Goal: Information Seeking & Learning: Check status

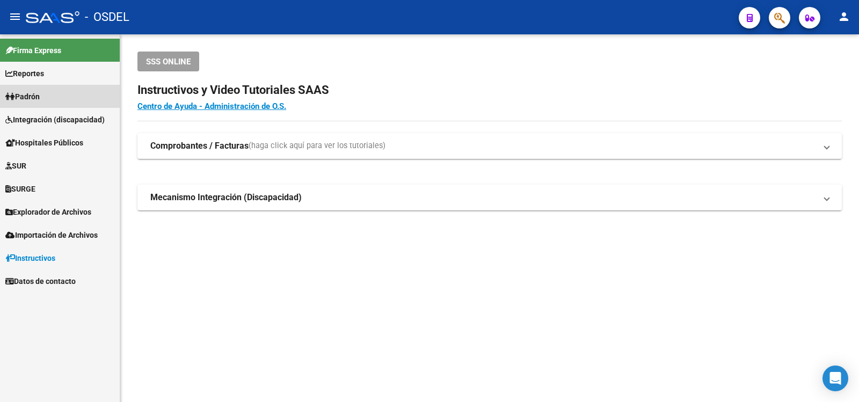
click at [37, 92] on span "Padrón" at bounding box center [22, 97] width 34 height 12
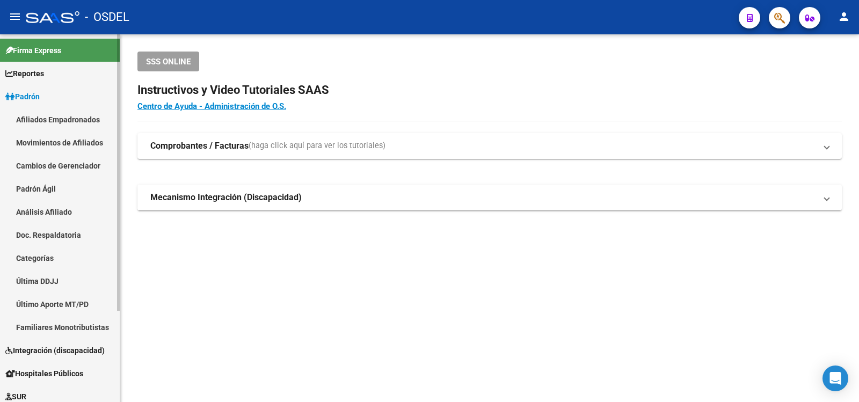
click at [31, 207] on link "Análisis Afiliado" at bounding box center [60, 211] width 120 height 23
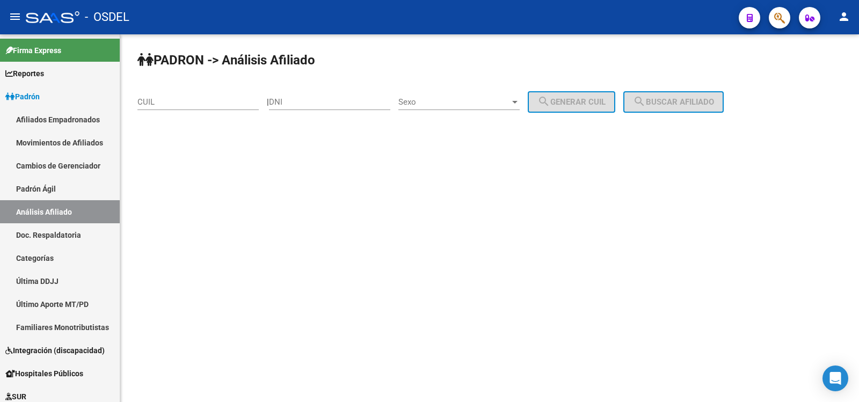
click at [313, 103] on input "DNI" at bounding box center [329, 102] width 121 height 10
type input "95412418"
click at [517, 101] on div at bounding box center [514, 102] width 5 height 3
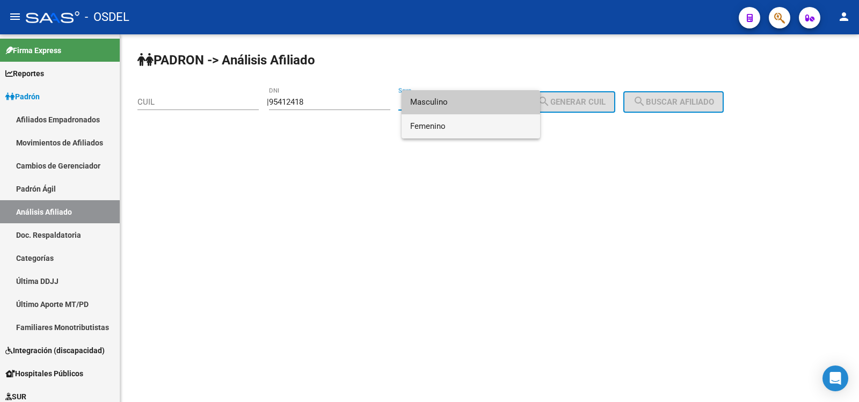
click at [423, 122] on span "Femenino" at bounding box center [470, 126] width 121 height 24
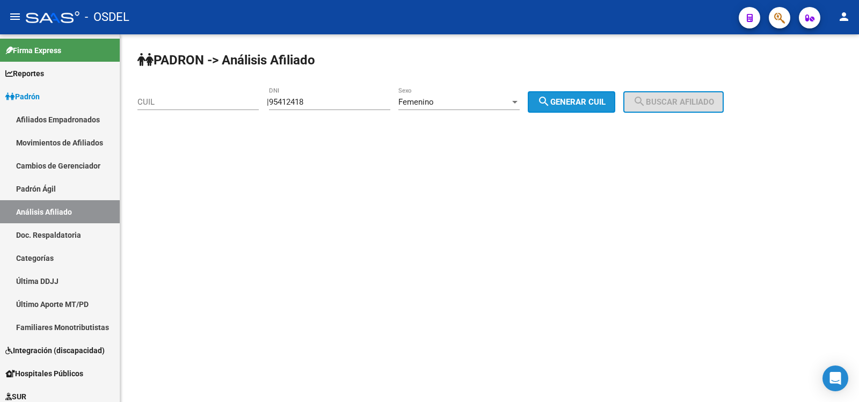
click at [591, 102] on span "search Generar CUIL" at bounding box center [571, 102] width 68 height 10
type input "27-95412418-0"
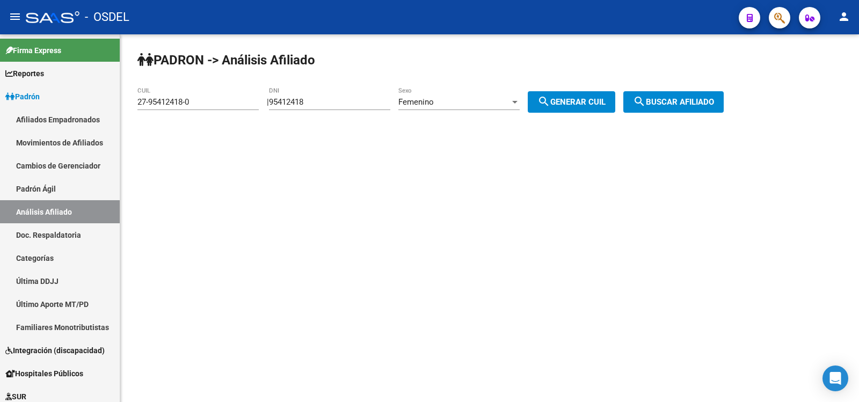
click at [693, 98] on span "search Buscar afiliado" at bounding box center [673, 102] width 81 height 10
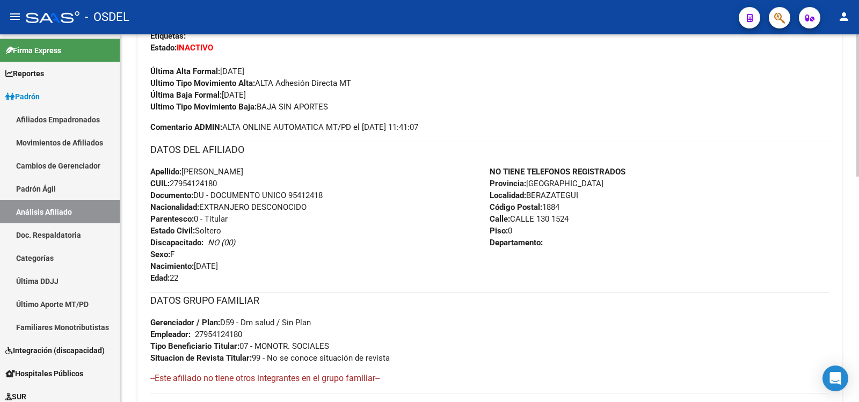
scroll to position [318, 0]
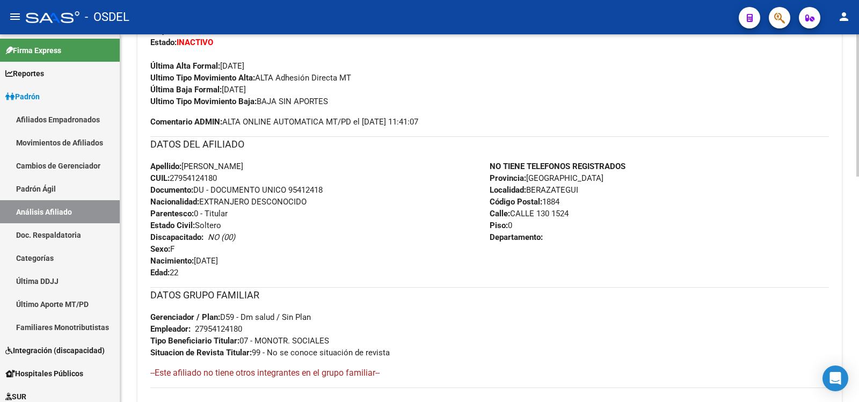
click at [858, 195] on div at bounding box center [857, 228] width 3 height 142
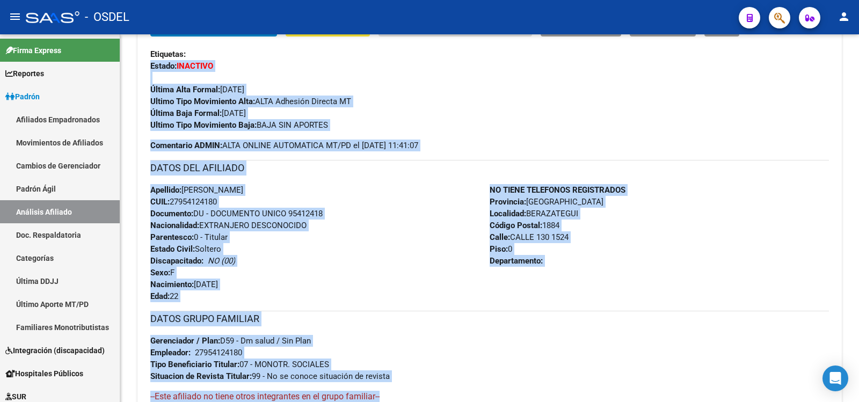
scroll to position [305, 0]
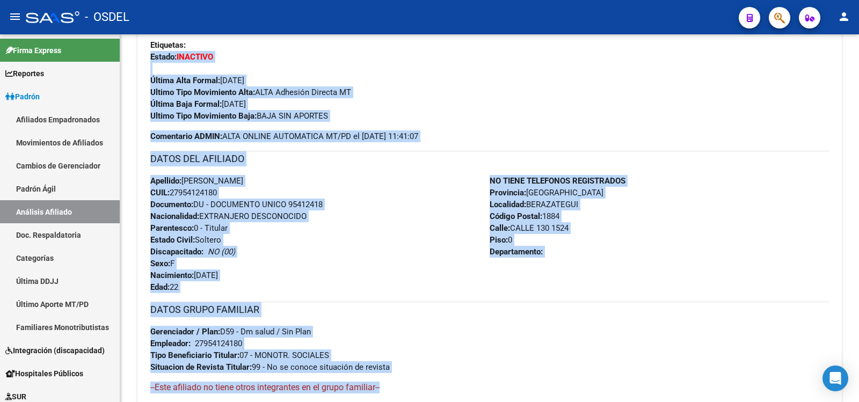
drag, startPoint x: 150, startPoint y: 40, endPoint x: 600, endPoint y: 388, distance: 568.8
click at [599, 390] on div "Enviar Credencial Digital remove_red_eye Movimientos Sin Certificado Discapacid…" at bounding box center [489, 263] width 678 height 510
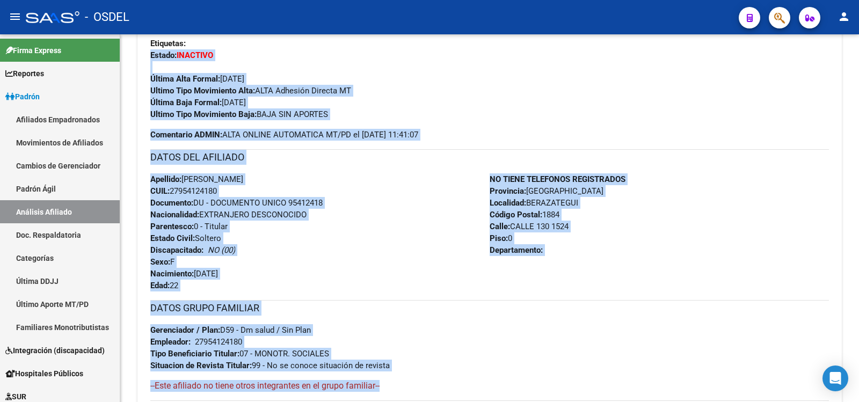
drag, startPoint x: 647, startPoint y: 254, endPoint x: 691, endPoint y: 109, distance: 151.1
click at [691, 109] on div "Ultimo Tipo Movimiento Baja: BAJA SIN APORTES" at bounding box center [489, 114] width 678 height 12
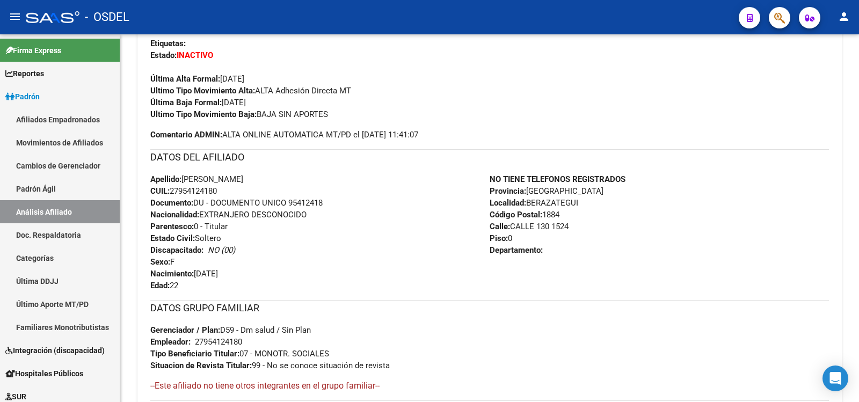
drag, startPoint x: 152, startPoint y: 54, endPoint x: 497, endPoint y: 361, distance: 462.2
click at [497, 361] on div "Enviar Credencial Digital remove_red_eye Movimientos Sin Certificado Discapacid…" at bounding box center [489, 261] width 678 height 510
click at [582, 93] on div "Ultimo Tipo Movimiento Alta: ALTA Adhesión Directa MT" at bounding box center [489, 91] width 678 height 12
click at [579, 94] on div "Ultimo Tipo Movimiento Alta: ALTA Adhesión Directa MT" at bounding box center [489, 91] width 678 height 12
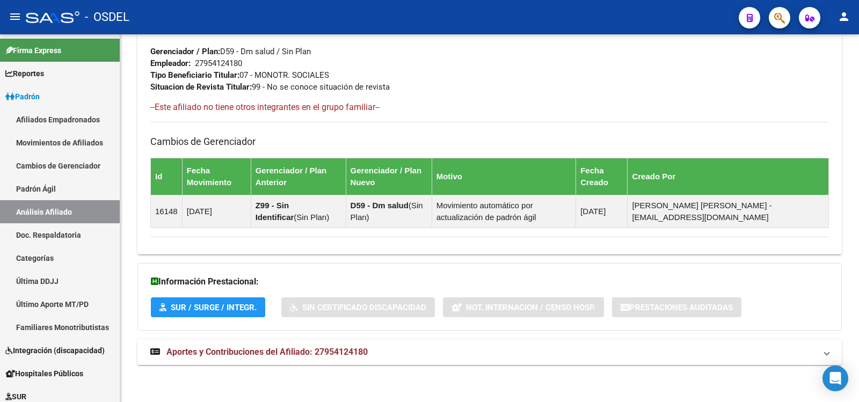
scroll to position [584, 0]
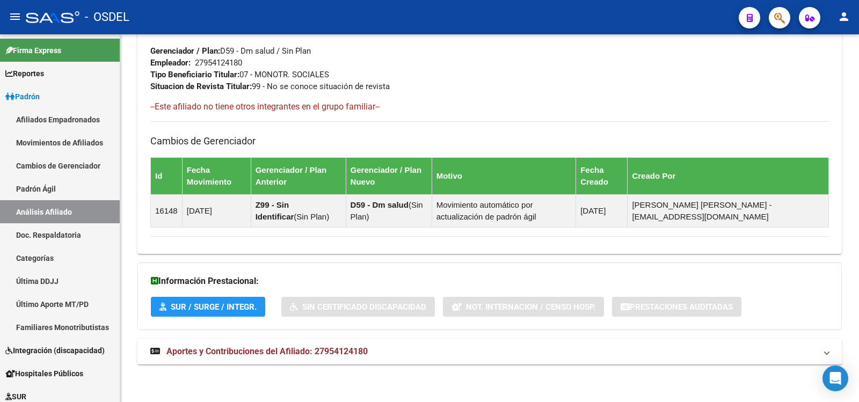
click at [219, 348] on span "Aportes y Contribuciones del Afiliado: 27954124180" at bounding box center [266, 351] width 201 height 10
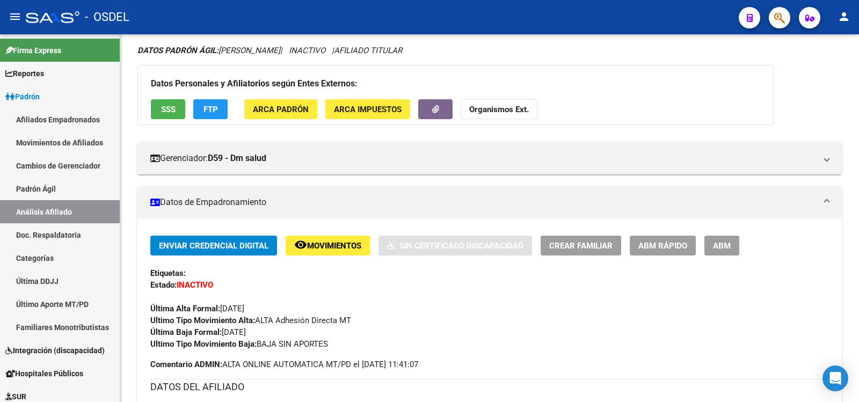
scroll to position [39, 0]
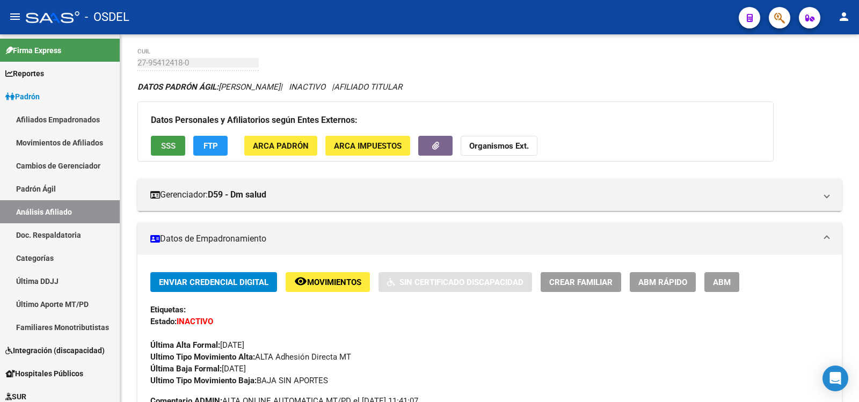
click at [167, 142] on span "SSS" at bounding box center [168, 146] width 14 height 10
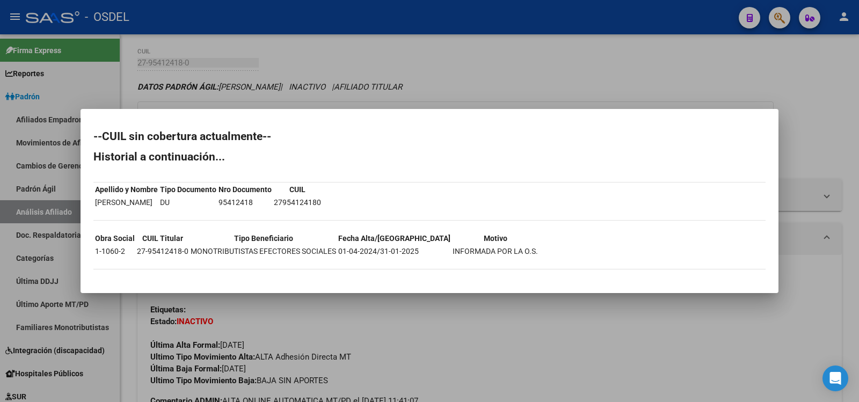
drag, startPoint x: 100, startPoint y: 116, endPoint x: 549, endPoint y: 244, distance: 467.6
click at [549, 244] on mat-dialog-container "--CUIL sin cobertura actualmente-- Historial a continuación... Apellido y Nombr…" at bounding box center [429, 201] width 698 height 184
click at [121, 325] on div at bounding box center [429, 201] width 859 height 402
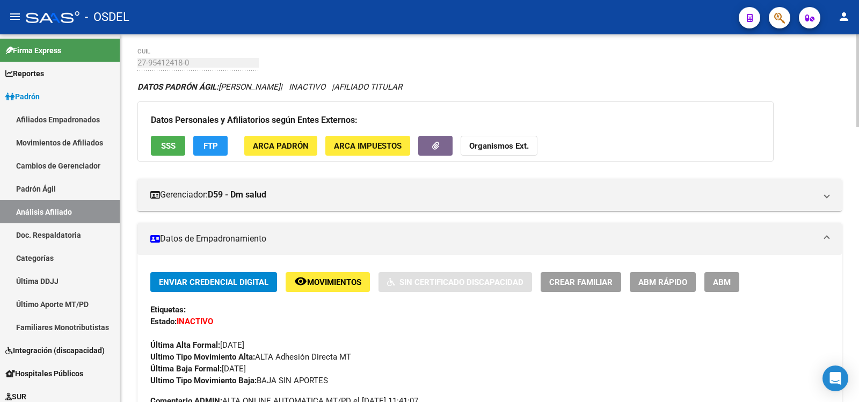
click at [167, 150] on span "SSS" at bounding box center [168, 146] width 14 height 10
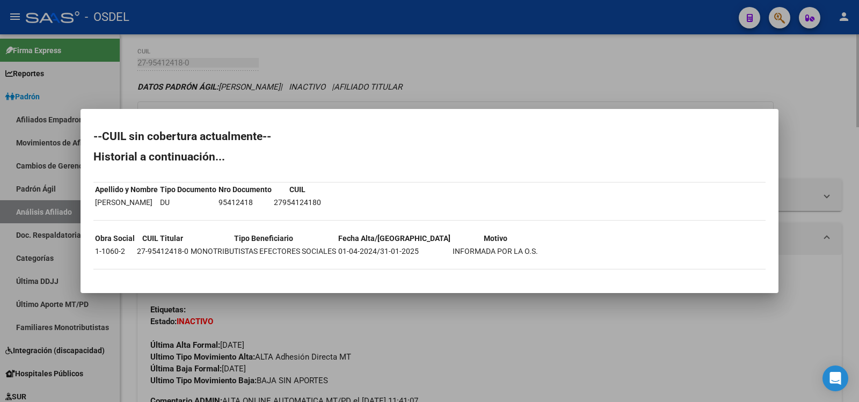
drag, startPoint x: 349, startPoint y: 332, endPoint x: 337, endPoint y: 333, distance: 11.8
click at [349, 332] on div at bounding box center [429, 201] width 859 height 402
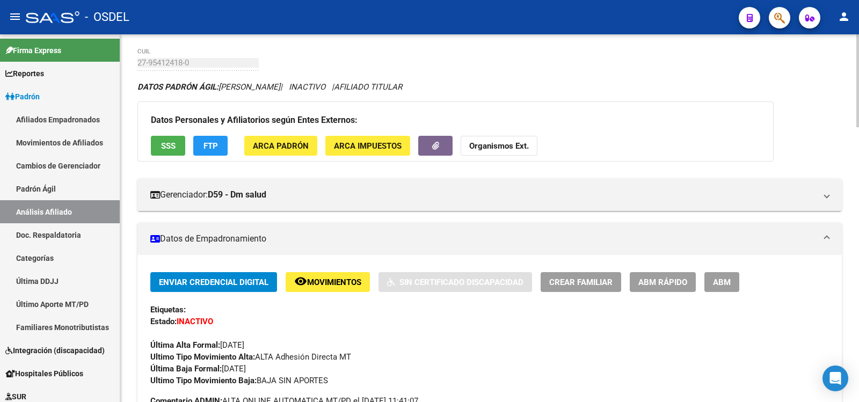
click at [180, 145] on button "SSS" at bounding box center [168, 146] width 34 height 20
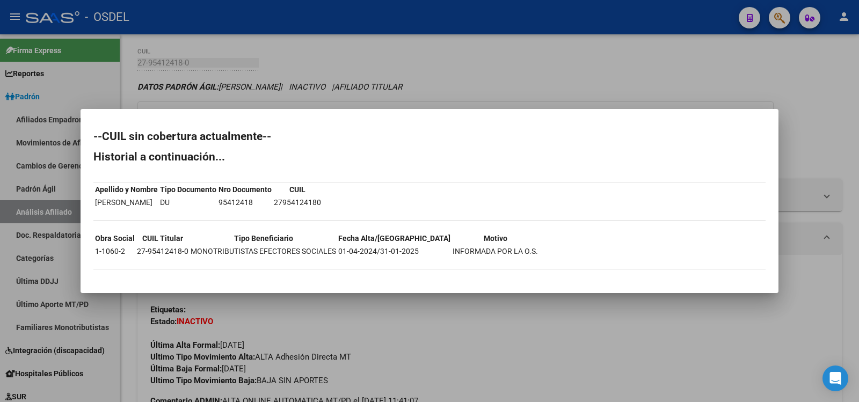
drag, startPoint x: 116, startPoint y: 123, endPoint x: 443, endPoint y: 260, distance: 354.5
click at [443, 260] on mat-dialog-content "--CUIL sin cobertura actualmente-- Historial a continuación... Apellido y Nombr…" at bounding box center [429, 201] width 698 height 158
click at [823, 144] on div at bounding box center [429, 201] width 859 height 402
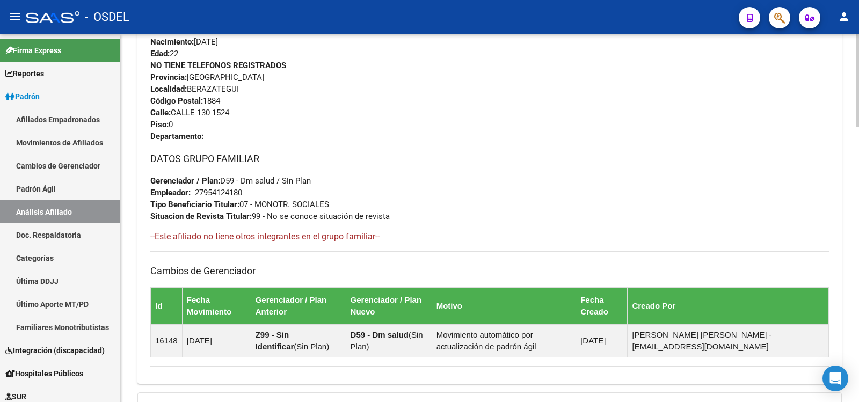
scroll to position [541, 0]
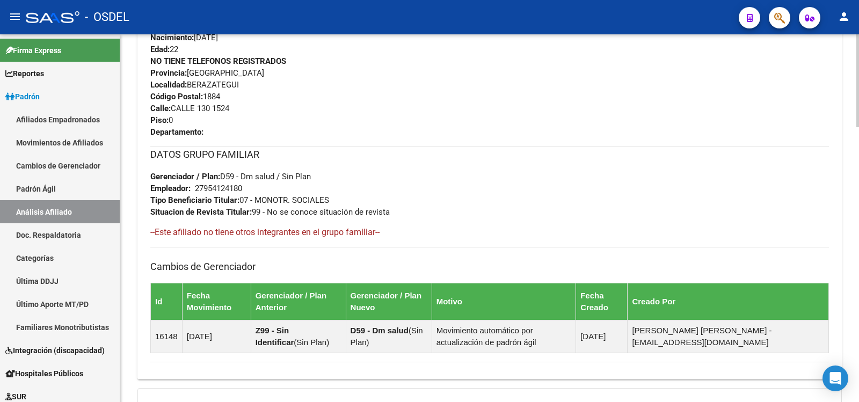
drag, startPoint x: 146, startPoint y: 93, endPoint x: 449, endPoint y: 360, distance: 402.6
click at [449, 360] on div "Enviar Credencial Digital remove_red_eye Movimientos Sin Certificado Discapacid…" at bounding box center [489, 70] width 704 height 601
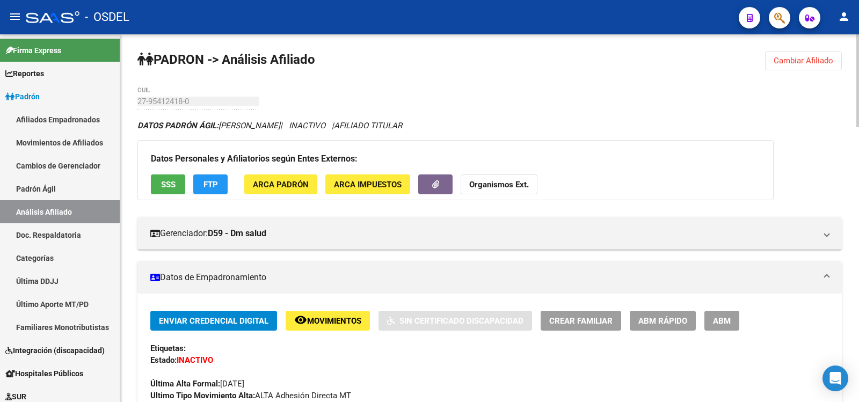
scroll to position [0, 0]
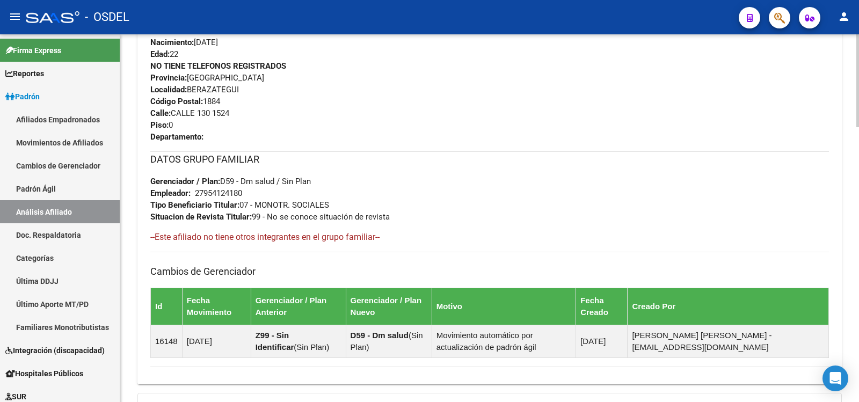
click at [502, 189] on div "DATOS GRUPO FAMILIAR Gerenciador / Plan: D59 - Dm salud / Sin Plan Empleador: 2…" at bounding box center [489, 186] width 678 height 71
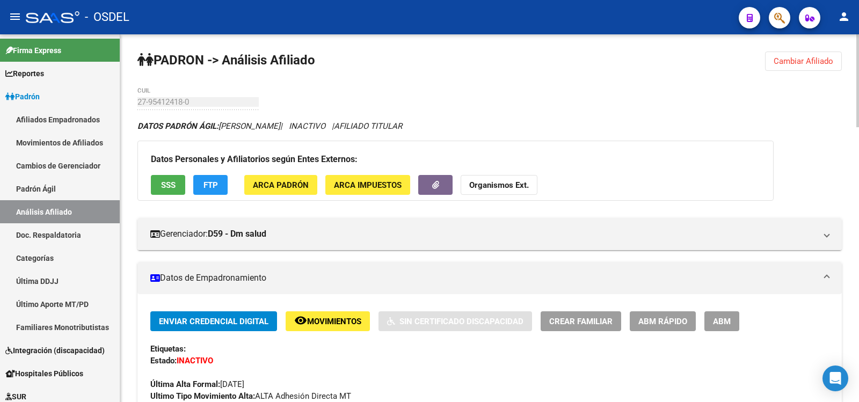
click at [209, 180] on span "FTP" at bounding box center [210, 185] width 14 height 10
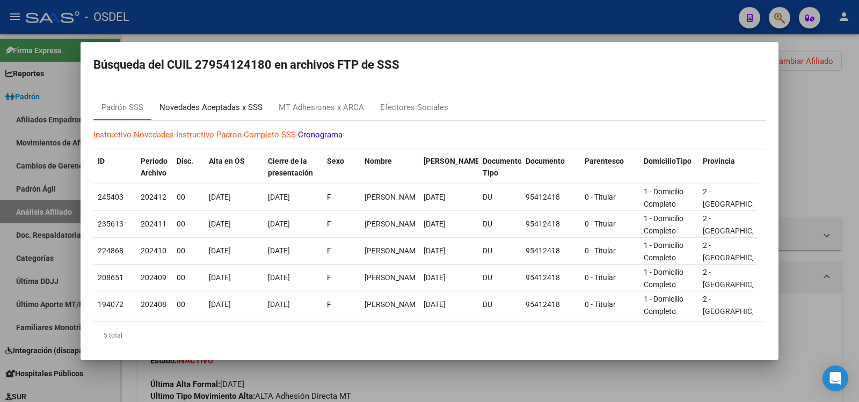
click at [213, 100] on div "Novedades Aceptadas x SSS" at bounding box center [210, 107] width 119 height 26
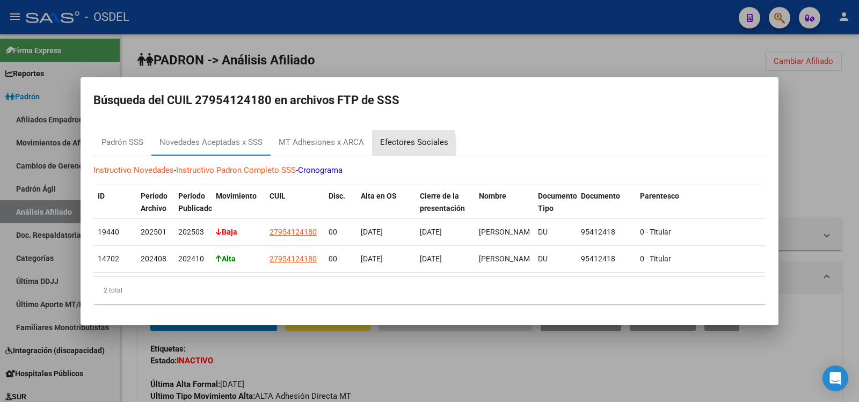
click at [390, 141] on div "Efectores Sociales" at bounding box center [414, 142] width 68 height 12
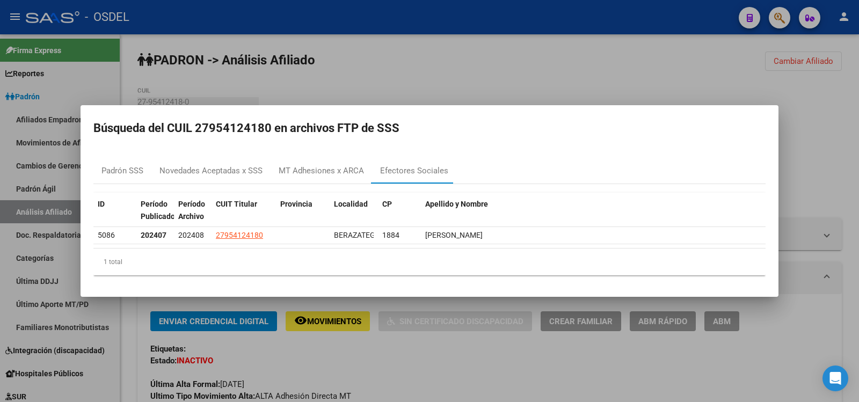
click at [454, 89] on div at bounding box center [429, 201] width 859 height 402
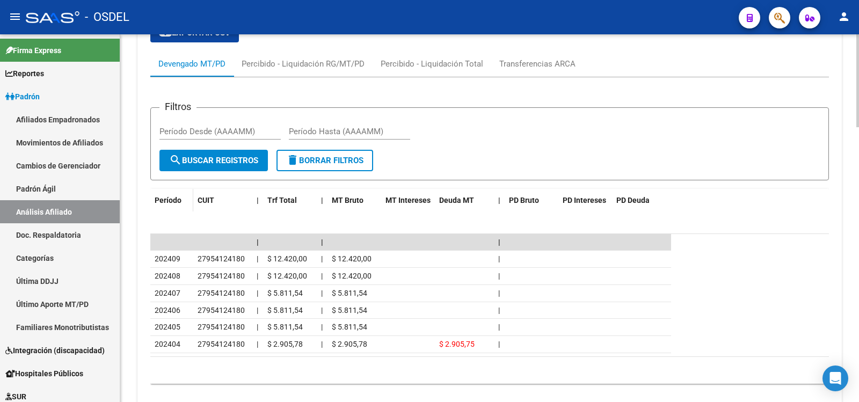
scroll to position [1020, 0]
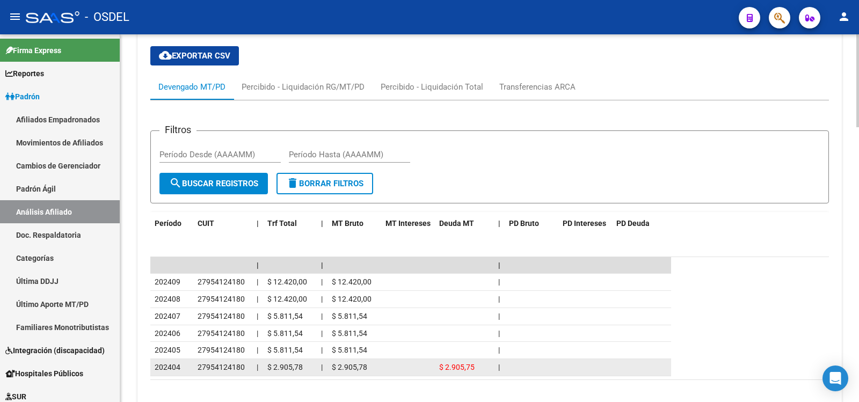
drag, startPoint x: 141, startPoint y: 71, endPoint x: 532, endPoint y: 367, distance: 490.8
click at [532, 367] on div "cloud_download Exportar CSV Devengado MT/PD Percibido - Liquidación RG/MT/PD Pe…" at bounding box center [489, 231] width 704 height 386
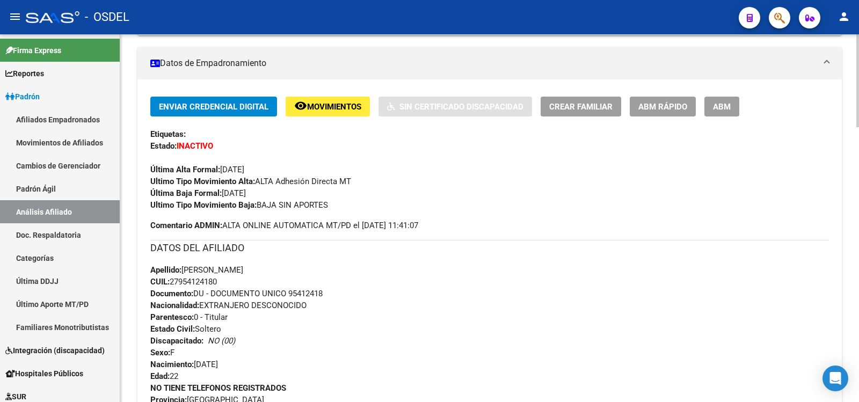
scroll to position [268, 0]
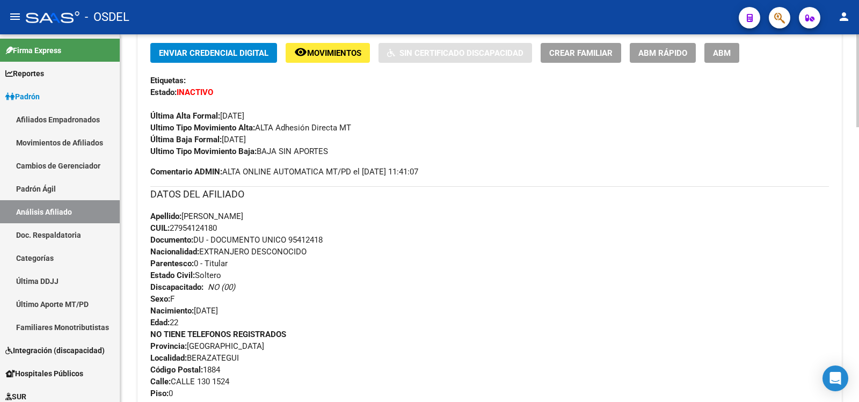
drag, startPoint x: 289, startPoint y: 240, endPoint x: 328, endPoint y: 245, distance: 39.5
click at [328, 245] on div "Apellido: JAMILA ROCIO RAMIREZ CUIL: 27954124180 Documento: DU - DOCUMENTO UNIC…" at bounding box center [489, 269] width 678 height 118
copy span "95412418"
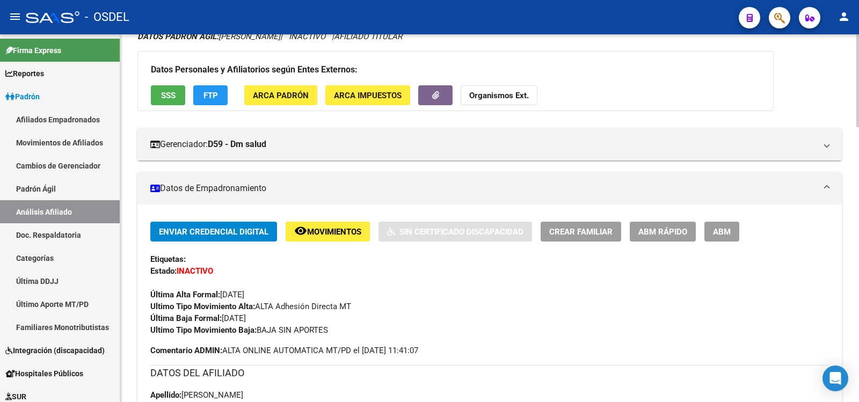
scroll to position [0, 0]
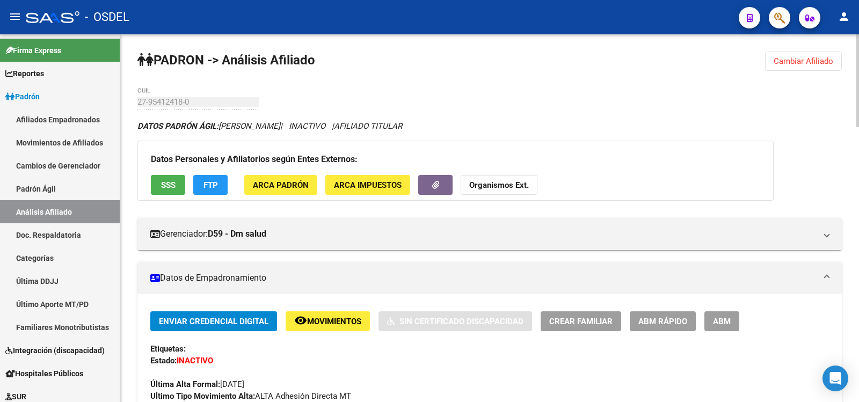
click at [481, 188] on strong "Organismos Ext." at bounding box center [499, 185] width 60 height 10
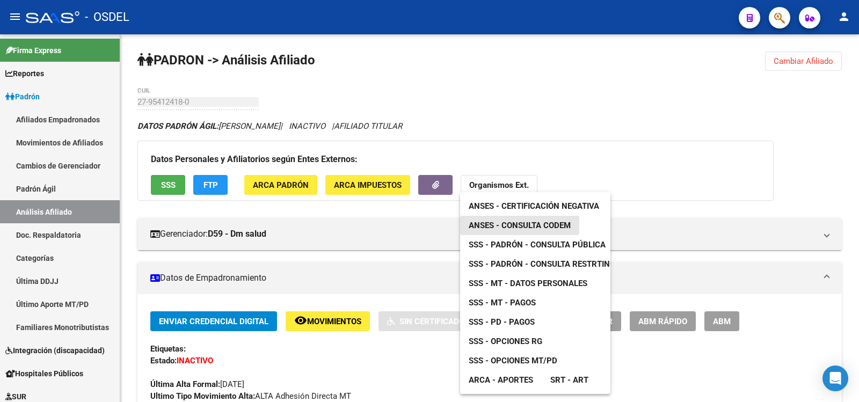
click at [522, 222] on span "ANSES - Consulta CODEM" at bounding box center [519, 226] width 102 height 10
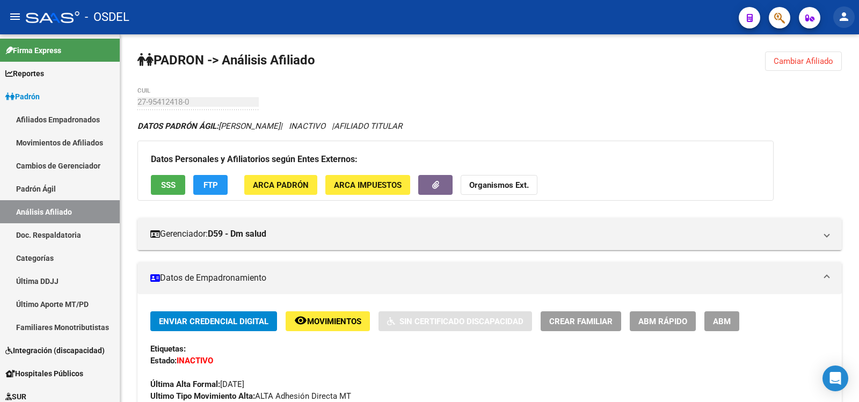
click at [846, 20] on mat-icon "person" at bounding box center [843, 16] width 13 height 13
click at [830, 69] on button "exit_to_app Salir" at bounding box center [821, 71] width 65 height 26
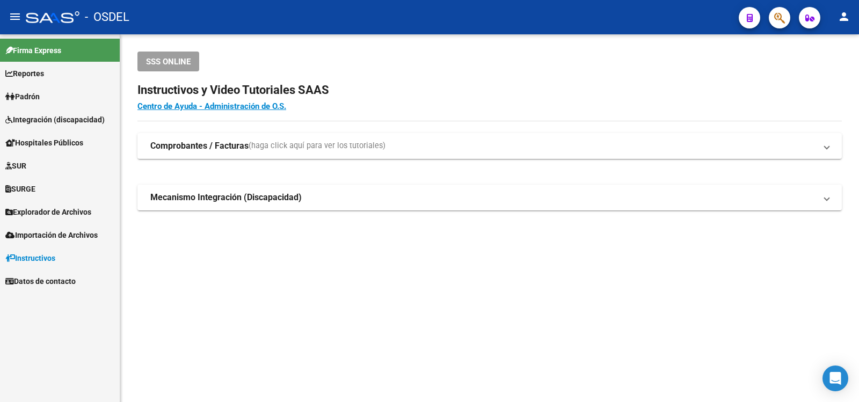
click at [32, 94] on span "Padrón" at bounding box center [22, 97] width 34 height 12
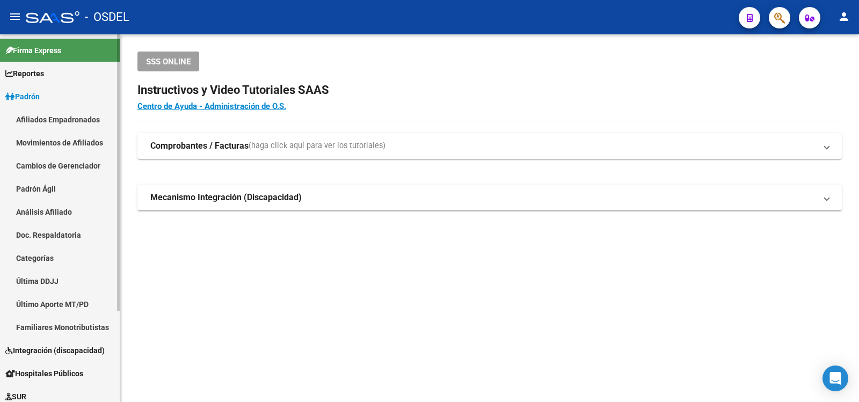
click at [33, 206] on link "Análisis Afiliado" at bounding box center [60, 211] width 120 height 23
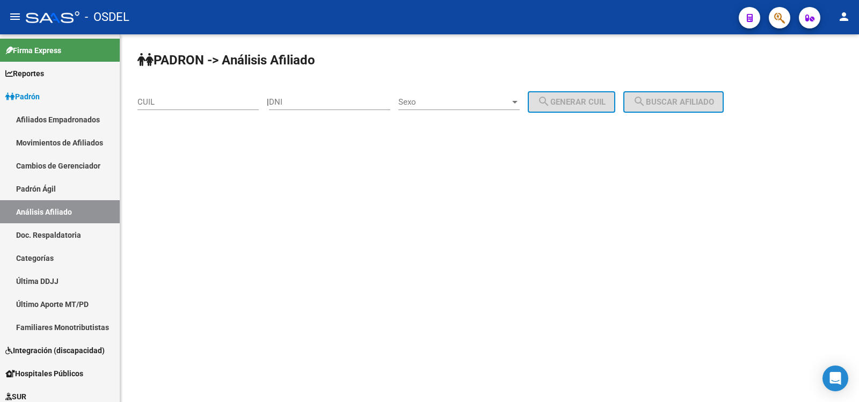
click at [302, 99] on input "DNI" at bounding box center [329, 102] width 121 height 10
type input "16920790"
click at [517, 101] on div at bounding box center [514, 102] width 5 height 3
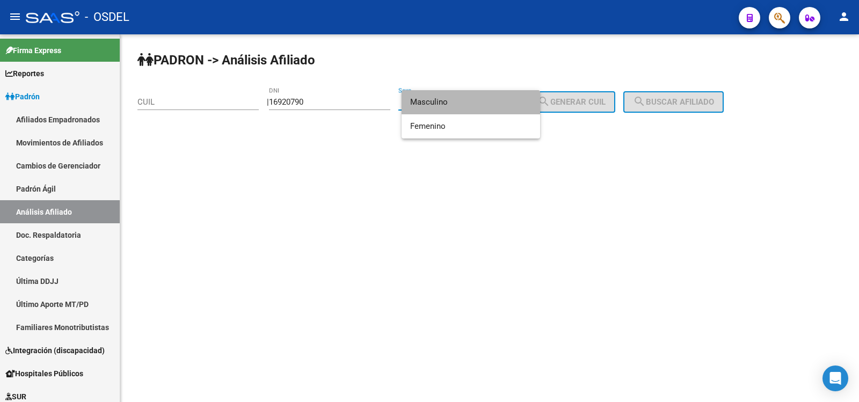
click at [436, 97] on span "Masculino" at bounding box center [470, 102] width 121 height 24
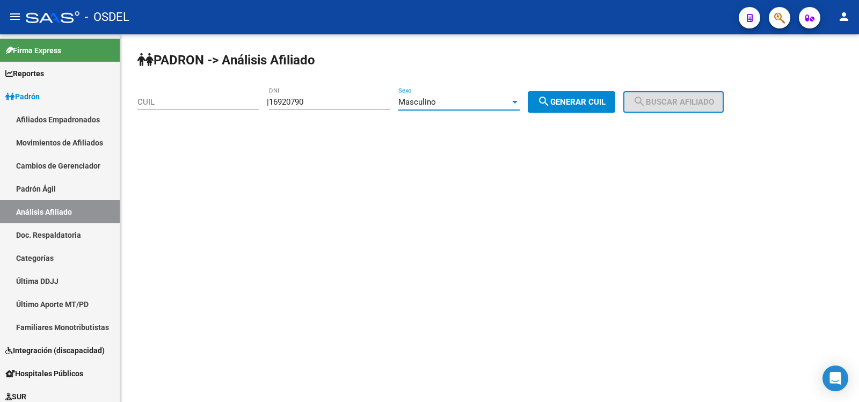
click at [581, 101] on span "search Generar CUIL" at bounding box center [571, 102] width 68 height 10
type input "23-16920790-9"
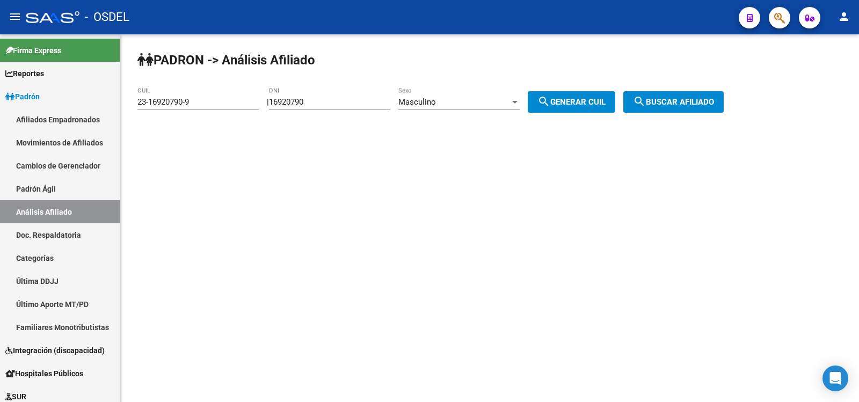
click at [685, 100] on span "search Buscar afiliado" at bounding box center [673, 102] width 81 height 10
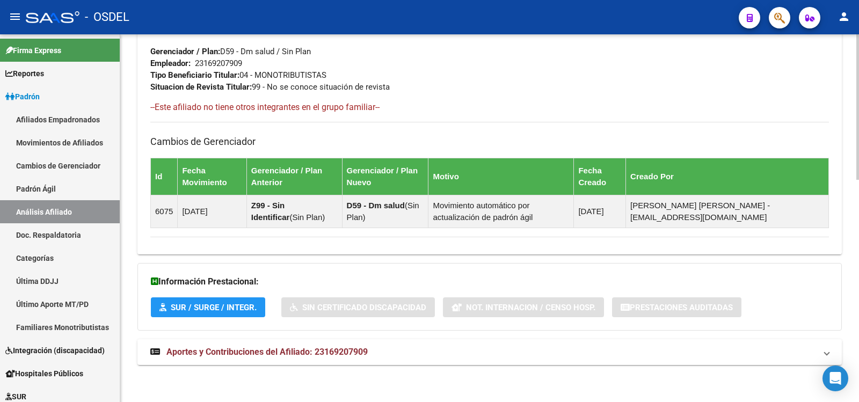
scroll to position [561, 0]
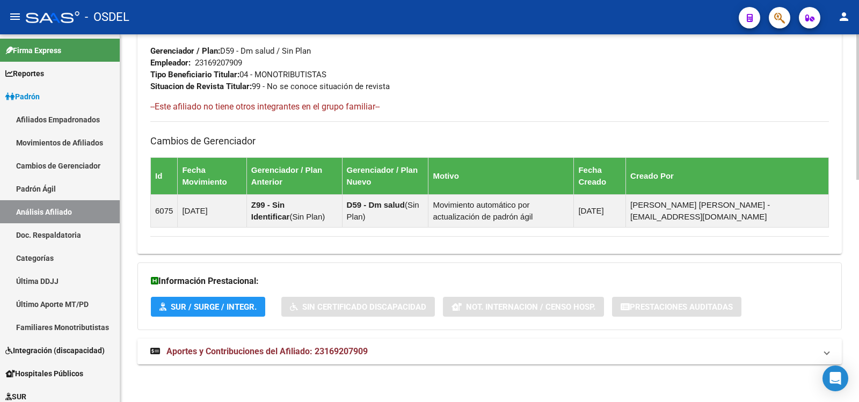
click at [285, 350] on span "Aportes y Contribuciones del Afiliado: 23169207909" at bounding box center [266, 351] width 201 height 10
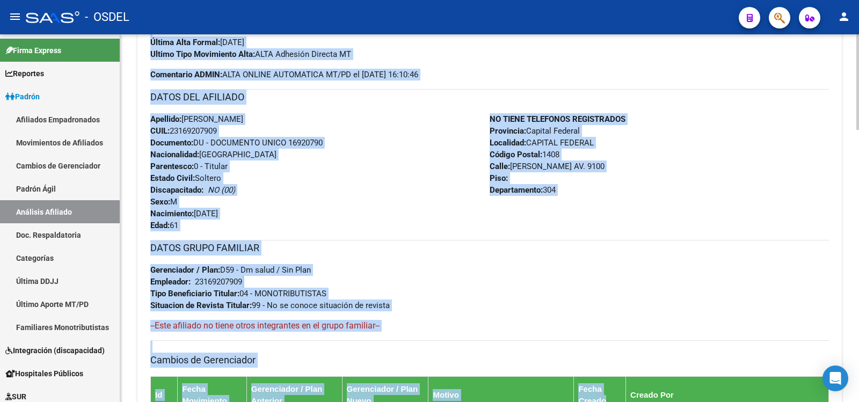
scroll to position [358, 0]
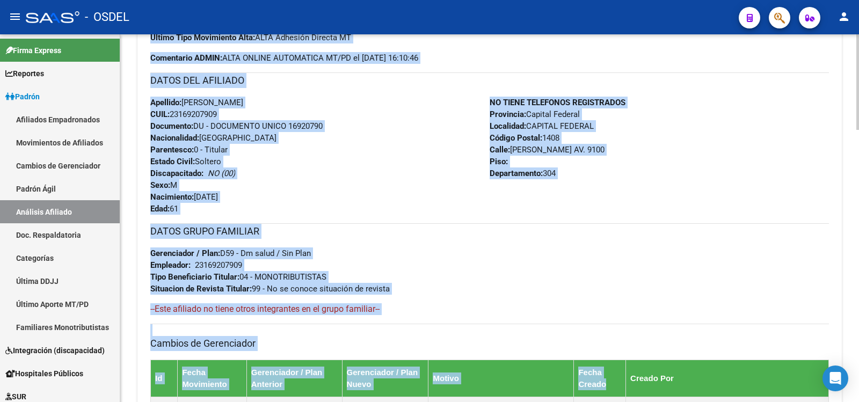
drag, startPoint x: 153, startPoint y: 120, endPoint x: 651, endPoint y: 284, distance: 524.2
click at [655, 290] on div "Enviar Credencial Digital remove_red_eye Movimientos Sin Certificado Discapacid…" at bounding box center [489, 196] width 678 height 486
click at [691, 109] on div "NO TIENE TELEFONOS REGISTRADOS Provincia: Capital Federal Localidad: CAPITAL FE…" at bounding box center [658, 156] width 339 height 118
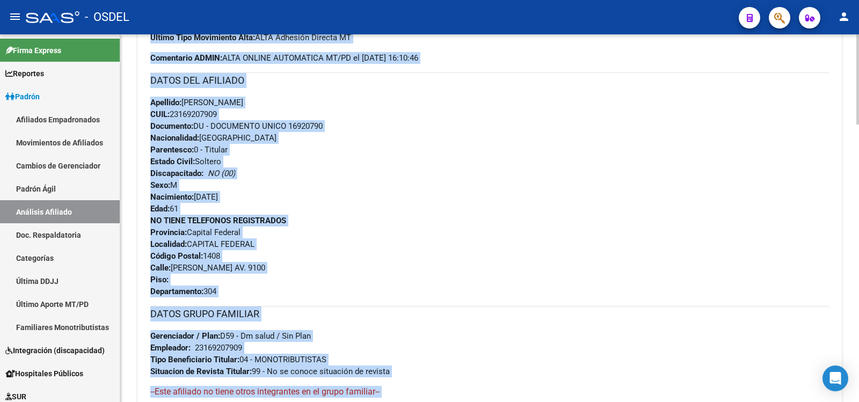
click at [610, 49] on div "Enviar Credencial Digital remove_red_eye Movimientos Sin Certificado Discapacid…" at bounding box center [489, 8] width 678 height 111
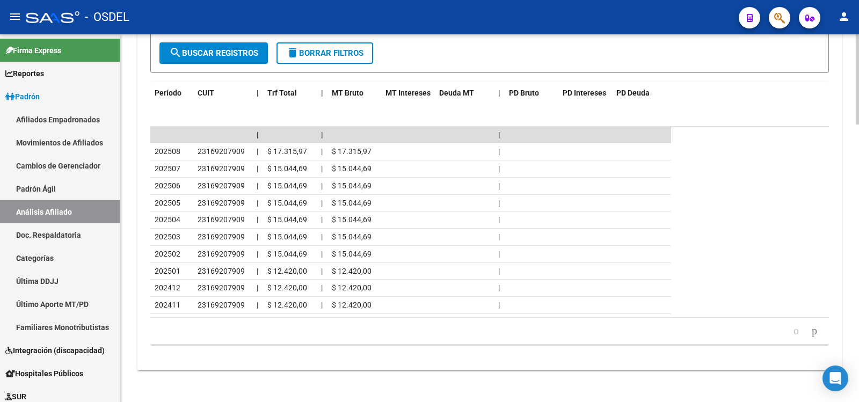
scroll to position [1127, 0]
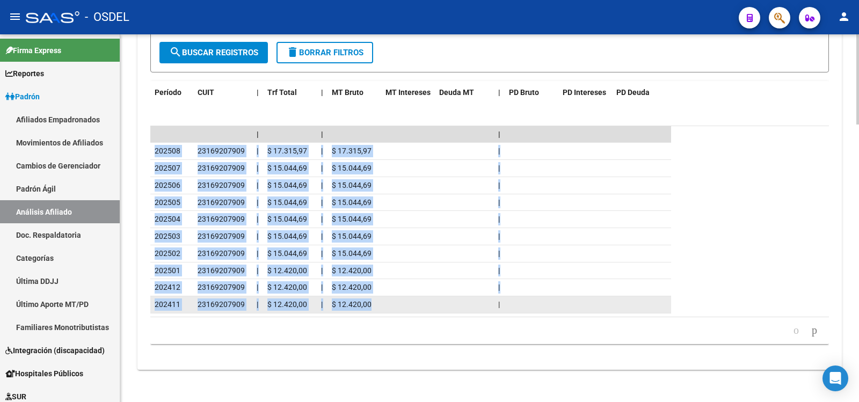
drag, startPoint x: 156, startPoint y: 148, endPoint x: 406, endPoint y: 307, distance: 297.0
click at [406, 307] on datatable-scroller "| | | 202508 23169207909 | $ 17.315,97 | $ 17.315,97 | 202507 23169207909 | $ 1…" at bounding box center [489, 219] width 678 height 187
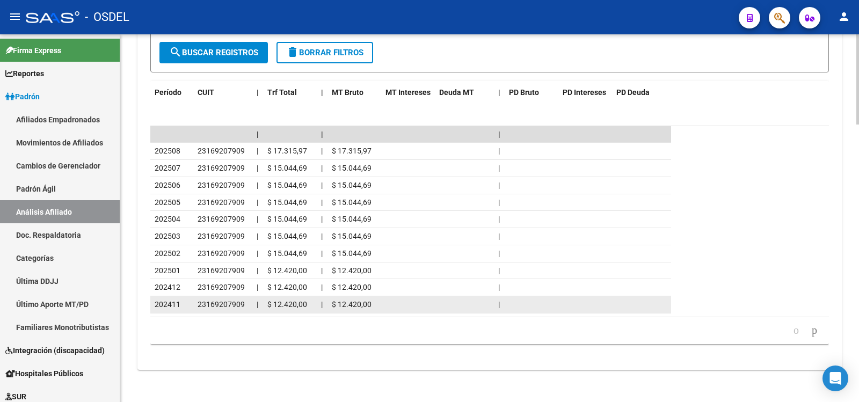
drag, startPoint x: 555, startPoint y: 111, endPoint x: 450, endPoint y: 305, distance: 220.7
click at [450, 305] on datatable-body-cell at bounding box center [464, 304] width 59 height 17
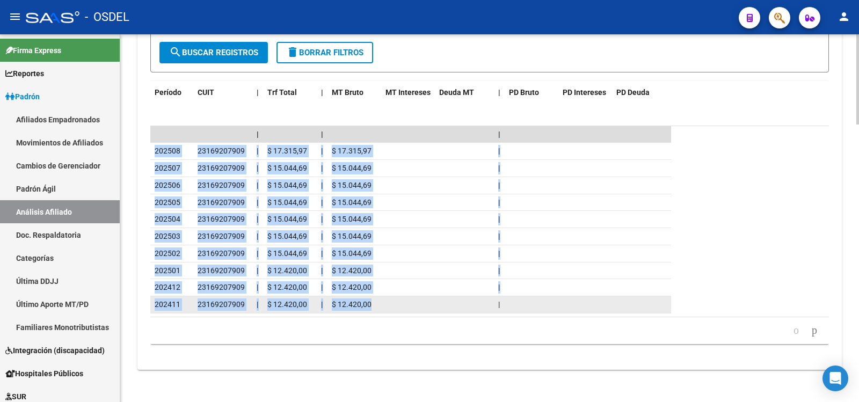
drag, startPoint x: 155, startPoint y: 147, endPoint x: 373, endPoint y: 302, distance: 267.1
click at [373, 302] on datatable-scroller "| | | 202508 23169207909 | $ 17.315,97 | $ 17.315,97 | 202507 23169207909 | $ 1…" at bounding box center [489, 219] width 678 height 187
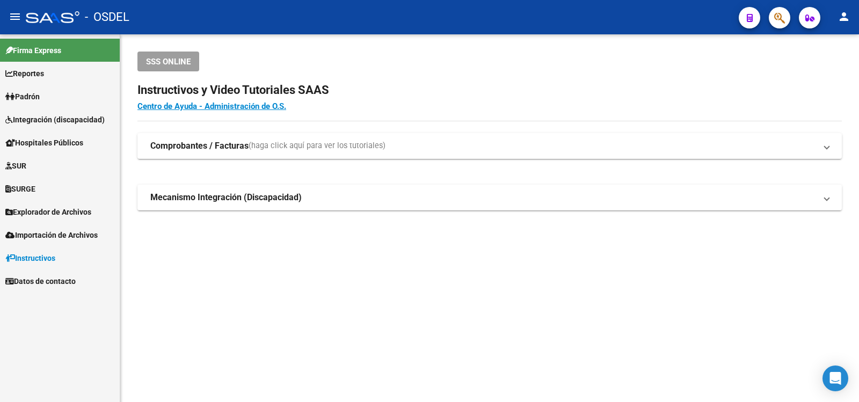
click at [637, 18] on div "- OSDEL" at bounding box center [378, 17] width 704 height 24
click at [842, 17] on mat-icon "person" at bounding box center [843, 16] width 13 height 13
click at [827, 69] on button "exit_to_app Salir" at bounding box center [821, 71] width 65 height 26
